Goal: Check status: Check status

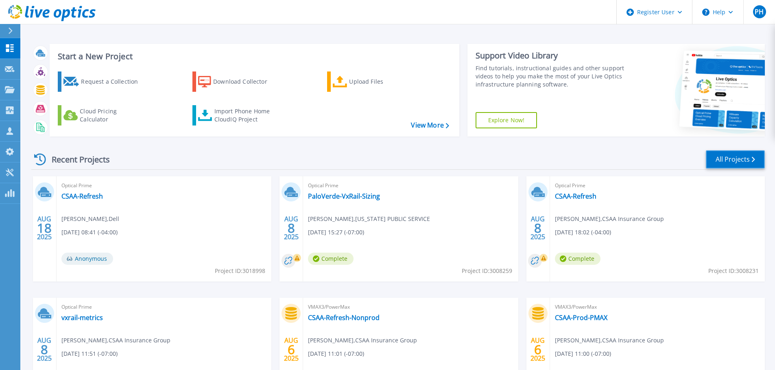
click at [730, 159] on link "All Projects" at bounding box center [735, 159] width 59 height 18
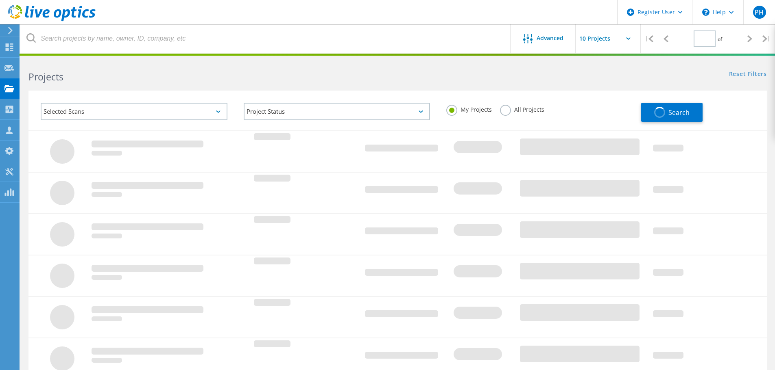
type input "1"
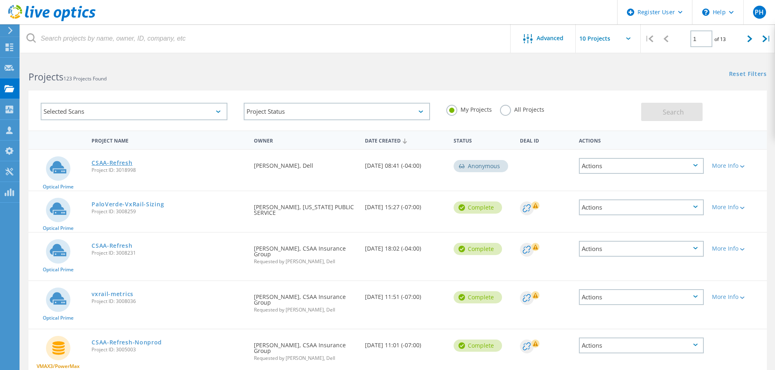
click at [125, 166] on link "CSAA-Refresh" at bounding box center [112, 163] width 41 height 6
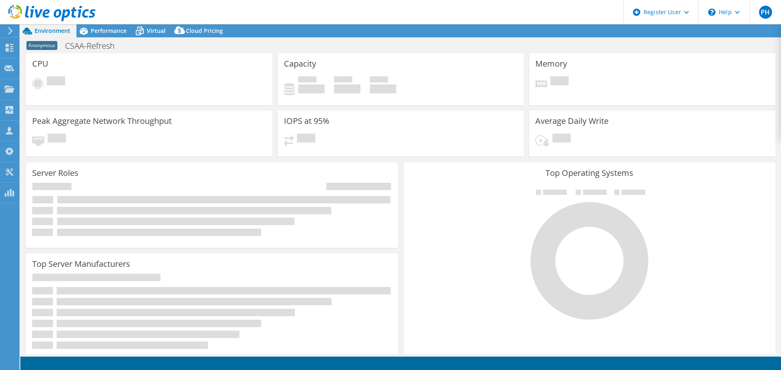
select select "USD"
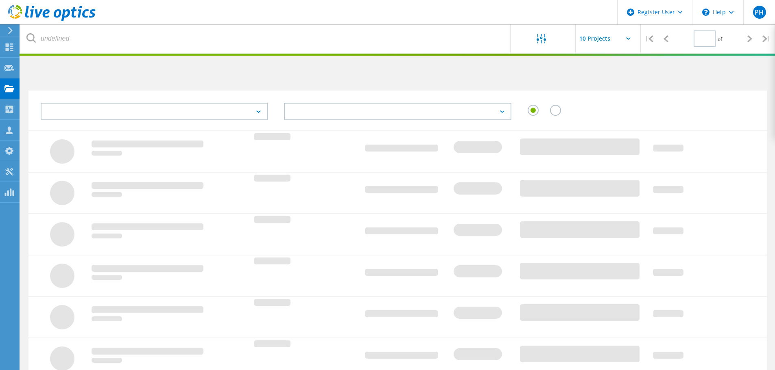
type input "1"
